Goal: Check status: Check status

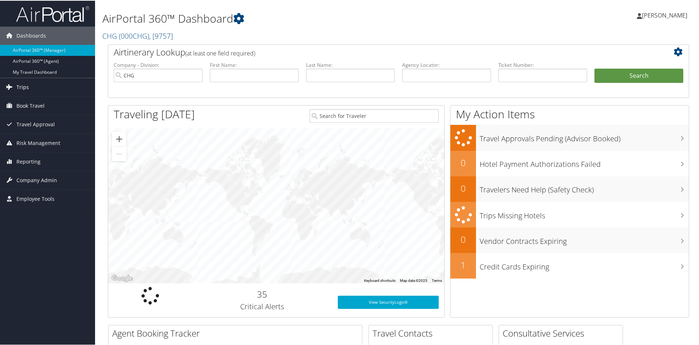
click at [32, 88] on link "Trips" at bounding box center [47, 87] width 95 height 18
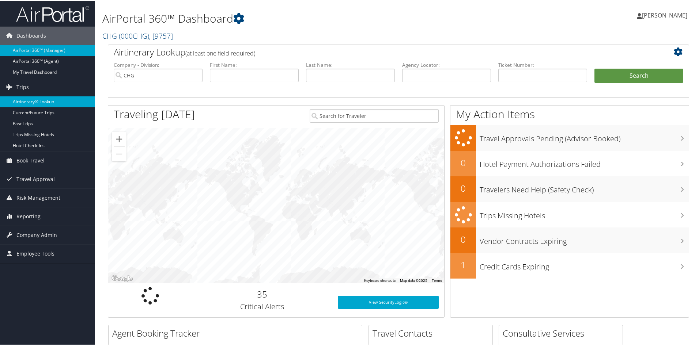
click at [29, 104] on link "Airtinerary® Lookup" at bounding box center [47, 101] width 95 height 11
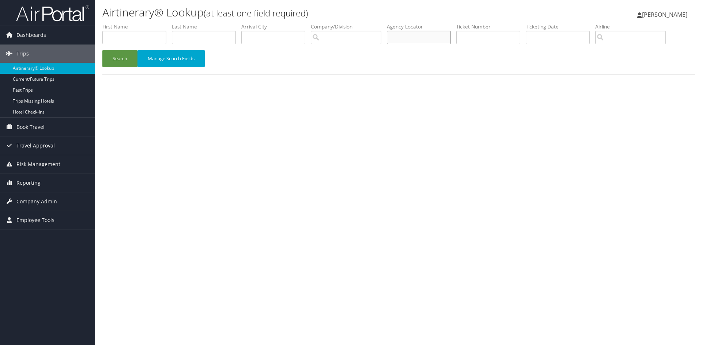
click at [433, 36] on input "text" at bounding box center [419, 38] width 64 height 14
paste input "IMYDRJ"
drag, startPoint x: 403, startPoint y: 36, endPoint x: 382, endPoint y: 36, distance: 20.8
click at [382, 23] on ul "First Name Last Name Departure City Arrival City Company/Division Airport/City …" at bounding box center [398, 23] width 592 height 0
type input "IMYDRJ"
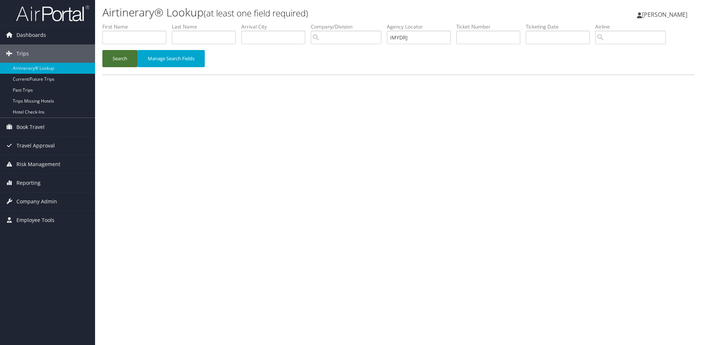
click at [122, 55] on button "Search" at bounding box center [119, 58] width 35 height 17
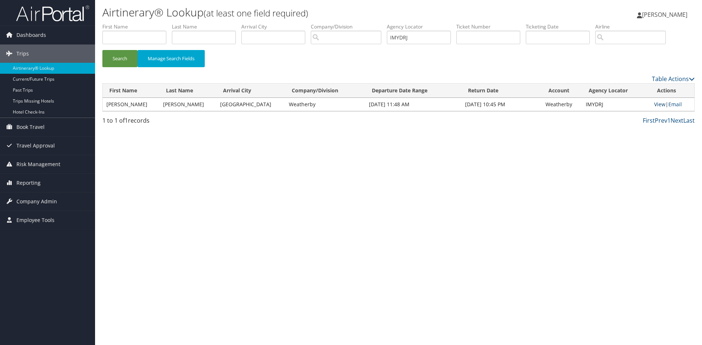
click at [656, 105] on link "View" at bounding box center [659, 104] width 11 height 7
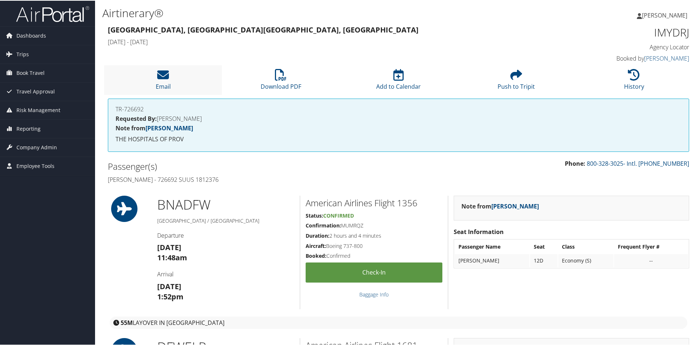
click at [159, 81] on li "Email" at bounding box center [163, 80] width 118 height 30
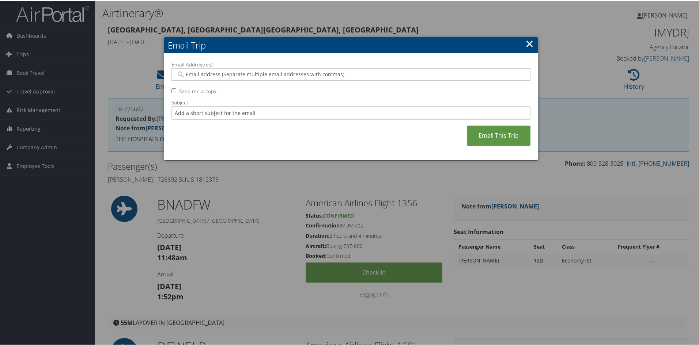
click at [240, 73] on input "Email Address(es):" at bounding box center [350, 73] width 349 height 7
type input "t"
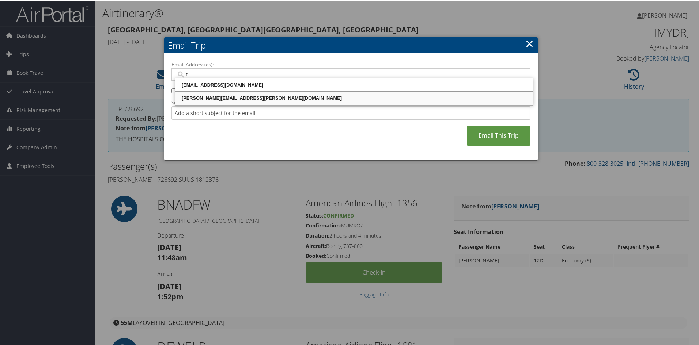
click at [226, 99] on div "TONI.THOMPSON-BURKE@CHGHEALTHCARE.COM" at bounding box center [354, 97] width 356 height 7
type input "TONI.THOMPSON-BURKE@CHGHEALTHCARE.COM"
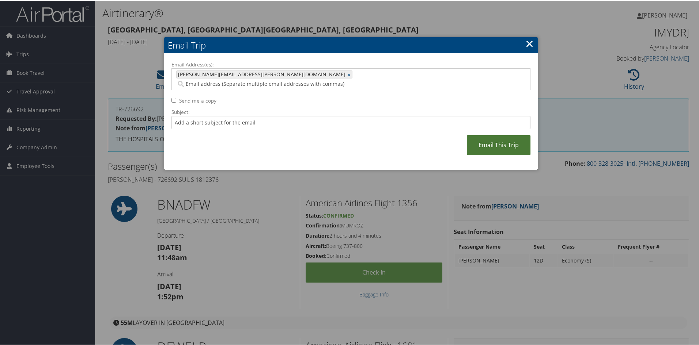
click at [480, 135] on link "Email This Trip" at bounding box center [499, 145] width 64 height 20
